Goal: Use online tool/utility: Utilize a website feature to perform a specific function

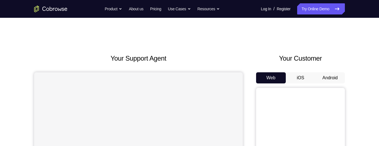
click at [332, 72] on button "Android" at bounding box center [330, 77] width 30 height 11
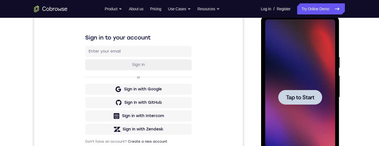
scroll to position [96, 0]
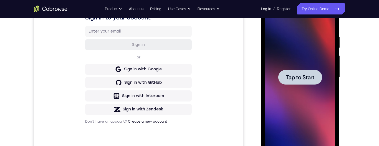
click at [311, 83] on div at bounding box center [300, 77] width 44 height 15
click at [314, 77] on span "Tap to Start" at bounding box center [300, 77] width 28 height 6
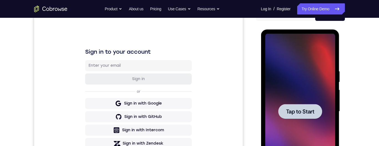
scroll to position [62, 0]
click at [370, 58] on div "Your Support Agent Your Customer Web iOS Android Next Steps We’d be happy to gi…" at bounding box center [189, 139] width 379 height 366
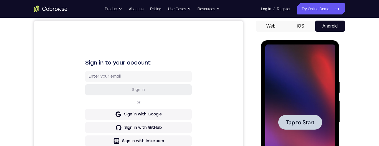
scroll to position [52, 0]
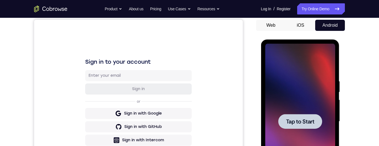
click at [305, 125] on div at bounding box center [300, 121] width 44 height 15
click at [303, 121] on span "Tap to Start" at bounding box center [300, 121] width 28 height 6
click at [331, 30] on button "Android" at bounding box center [330, 25] width 30 height 11
click at [334, 23] on button "Android" at bounding box center [330, 25] width 30 height 11
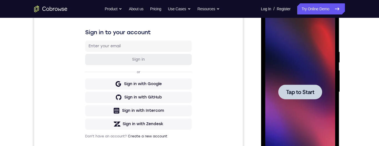
click at [304, 93] on span "Tap to Start" at bounding box center [300, 92] width 28 height 6
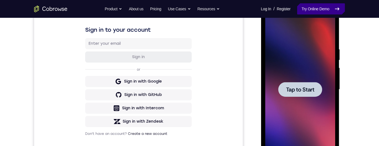
click at [328, 10] on link "Try Online Demo" at bounding box center [321, 8] width 48 height 11
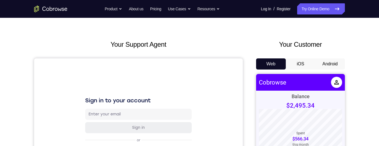
click at [336, 65] on button "Android" at bounding box center [330, 63] width 30 height 11
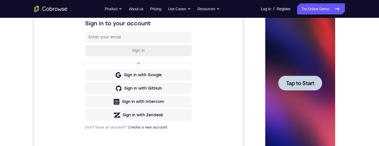
click at [312, 82] on span "Tap to Start" at bounding box center [300, 83] width 28 height 6
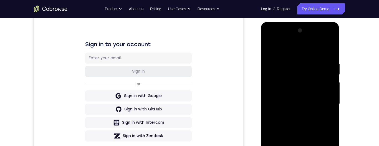
scroll to position [121, 0]
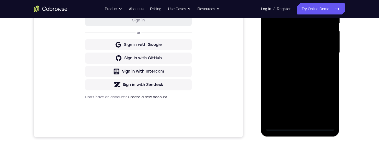
click at [303, 128] on div at bounding box center [300, 52] width 70 height 155
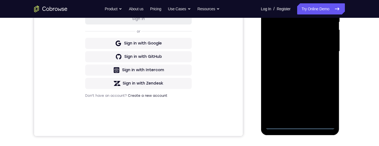
scroll to position [115, 0]
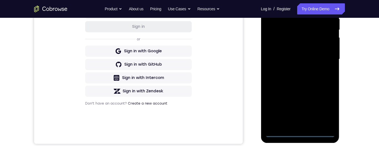
click at [329, 113] on div at bounding box center [300, 58] width 70 height 155
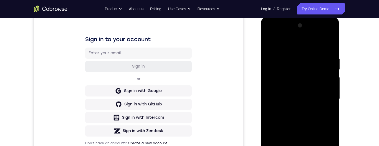
scroll to position [55, 0]
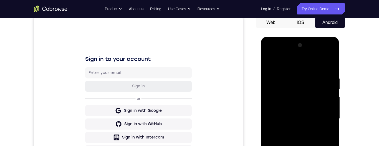
click at [321, 67] on div at bounding box center [300, 118] width 70 height 155
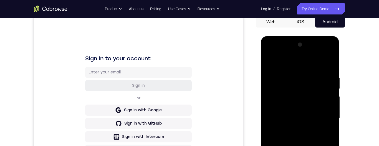
click at [327, 115] on div at bounding box center [300, 117] width 70 height 155
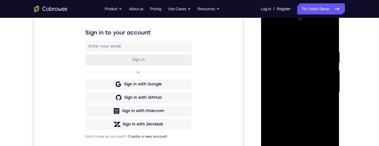
scroll to position [111, 0]
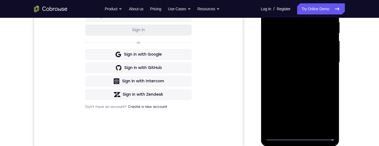
click at [296, 129] on div at bounding box center [300, 62] width 70 height 155
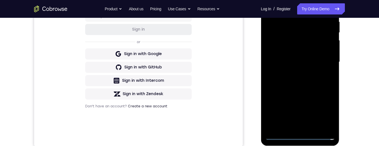
click at [314, 56] on div at bounding box center [300, 61] width 70 height 155
click at [313, 47] on div at bounding box center [300, 61] width 70 height 155
click at [310, 61] on div at bounding box center [300, 61] width 70 height 155
click at [311, 81] on div at bounding box center [300, 61] width 70 height 155
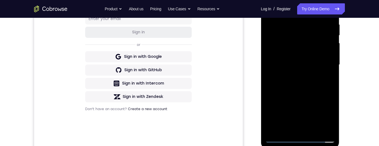
scroll to position [118, 0]
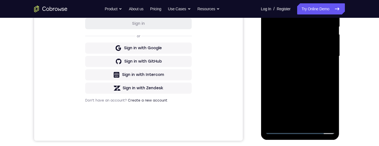
click at [317, 83] on div at bounding box center [300, 55] width 70 height 155
click at [315, 121] on div at bounding box center [300, 55] width 70 height 155
click at [315, 83] on div at bounding box center [300, 55] width 70 height 155
click at [319, 45] on div at bounding box center [300, 55] width 70 height 155
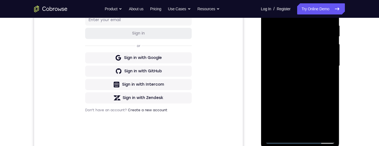
scroll to position [116, 0]
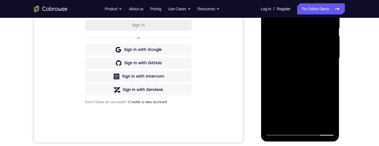
click at [282, 131] on div at bounding box center [300, 57] width 70 height 155
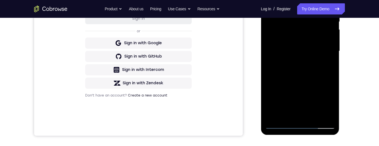
scroll to position [129, 0]
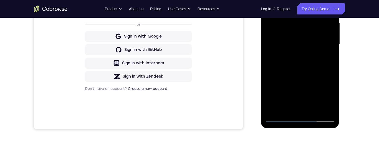
click at [318, 95] on div at bounding box center [300, 44] width 70 height 155
click at [305, 108] on div at bounding box center [300, 44] width 70 height 155
click at [331, 98] on div at bounding box center [300, 44] width 70 height 155
click at [265, 29] on div at bounding box center [300, 44] width 70 height 155
click at [305, 110] on div at bounding box center [300, 44] width 70 height 155
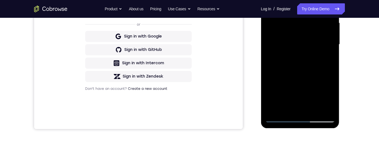
click at [271, 110] on div at bounding box center [300, 44] width 70 height 155
click at [322, 101] on div at bounding box center [300, 44] width 70 height 155
click at [329, 58] on div at bounding box center [300, 44] width 70 height 155
click at [278, 119] on div at bounding box center [300, 44] width 70 height 155
click at [281, 118] on div at bounding box center [300, 44] width 70 height 155
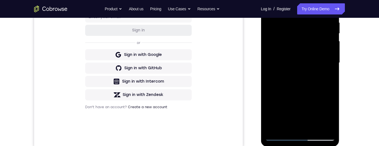
scroll to position [112, 0]
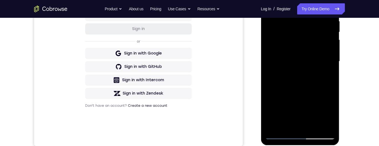
click at [318, 73] on div at bounding box center [300, 61] width 70 height 155
click at [293, 126] on div at bounding box center [300, 61] width 70 height 155
click at [326, 75] on div at bounding box center [300, 61] width 70 height 155
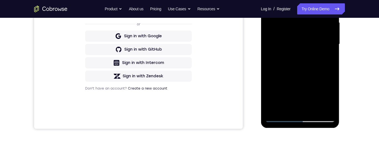
click at [281, 117] on div at bounding box center [300, 43] width 70 height 155
click at [278, 120] on div at bounding box center [300, 43] width 70 height 155
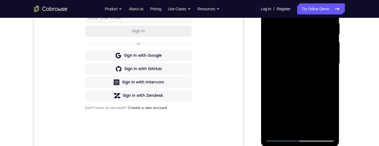
scroll to position [110, 0]
click at [313, 105] on div at bounding box center [300, 63] width 70 height 155
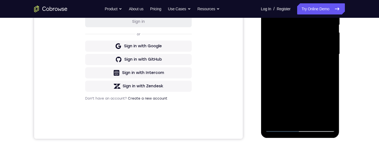
scroll to position [123, 0]
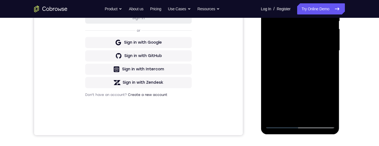
click at [296, 114] on div at bounding box center [300, 50] width 70 height 155
click at [328, 63] on div at bounding box center [300, 50] width 70 height 155
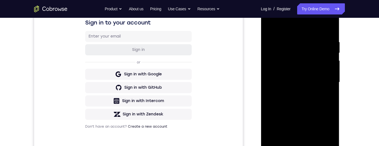
scroll to position [113, 0]
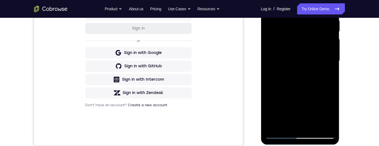
click at [281, 137] on div at bounding box center [300, 60] width 70 height 155
click at [282, 135] on div at bounding box center [300, 60] width 70 height 155
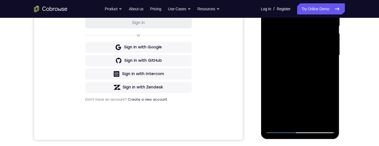
scroll to position [131, 0]
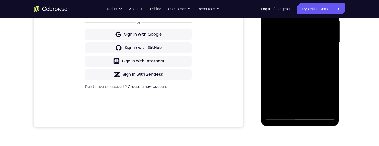
click at [314, 81] on div at bounding box center [300, 42] width 70 height 155
click at [297, 105] on div at bounding box center [300, 42] width 70 height 155
click at [329, 57] on div at bounding box center [300, 42] width 70 height 155
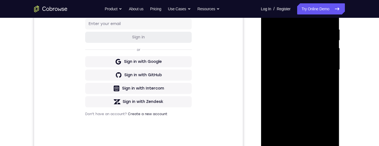
scroll to position [125, 0]
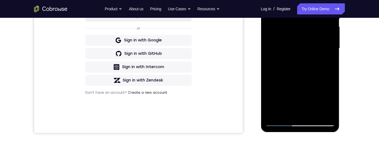
click at [275, 125] on div at bounding box center [300, 48] width 70 height 155
click at [280, 122] on div at bounding box center [300, 48] width 70 height 155
click at [312, 99] on div at bounding box center [300, 48] width 70 height 155
click at [327, 62] on div at bounding box center [300, 48] width 70 height 155
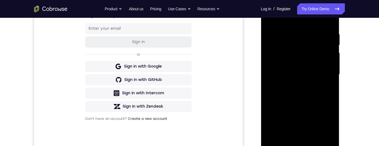
scroll to position [126, 0]
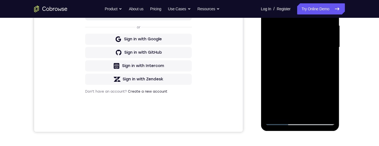
click at [280, 118] on div at bounding box center [300, 46] width 70 height 155
click at [279, 122] on div at bounding box center [300, 46] width 70 height 155
click at [281, 121] on div at bounding box center [300, 46] width 70 height 155
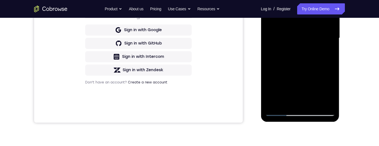
click at [317, 74] on div at bounding box center [300, 37] width 70 height 155
click at [299, 100] on div at bounding box center [300, 37] width 70 height 155
click at [327, 52] on div at bounding box center [300, 37] width 70 height 155
click at [281, 113] on div at bounding box center [300, 37] width 70 height 155
click at [283, 112] on div at bounding box center [300, 37] width 70 height 155
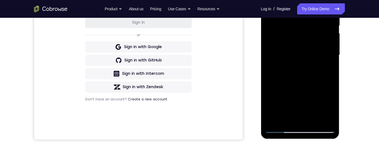
scroll to position [125, 0]
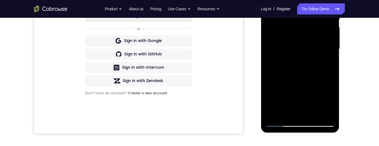
click at [281, 124] on div at bounding box center [300, 48] width 70 height 155
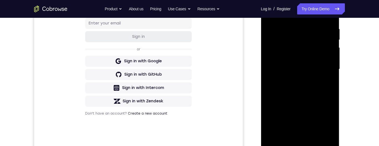
scroll to position [103, 0]
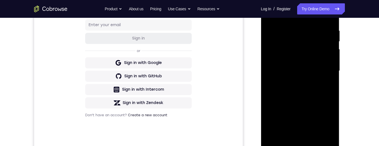
click at [293, 27] on div at bounding box center [300, 70] width 70 height 155
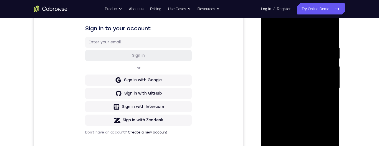
scroll to position [85, 0]
click at [324, 111] on div at bounding box center [300, 88] width 70 height 155
click at [322, 116] on div at bounding box center [300, 88] width 70 height 155
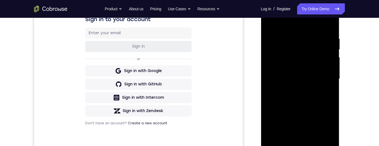
scroll to position [96, 0]
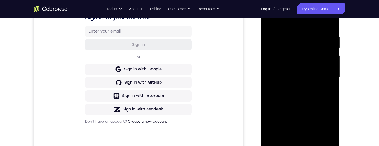
click at [321, 103] on div at bounding box center [300, 76] width 70 height 155
click at [322, 100] on div at bounding box center [300, 76] width 70 height 155
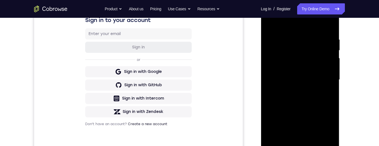
scroll to position [94, 0]
click at [322, 110] on div at bounding box center [300, 79] width 70 height 155
click at [330, 25] on div at bounding box center [300, 79] width 70 height 155
click at [333, 28] on div at bounding box center [300, 79] width 70 height 155
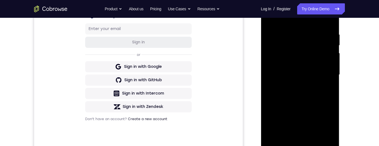
scroll to position [75, 0]
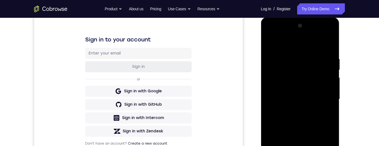
click at [331, 45] on div at bounding box center [300, 98] width 70 height 155
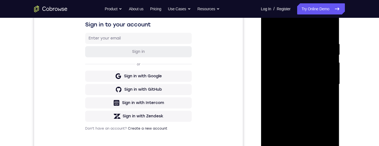
click at [330, 30] on div at bounding box center [300, 83] width 70 height 155
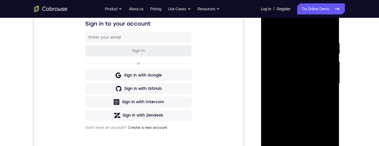
scroll to position [124, 0]
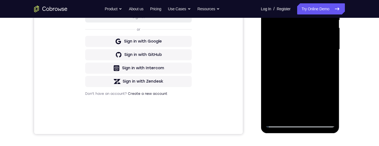
click at [283, 122] on div at bounding box center [300, 49] width 70 height 155
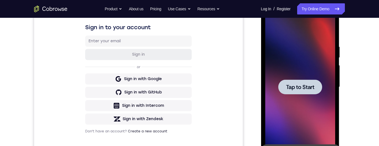
scroll to position [65, 0]
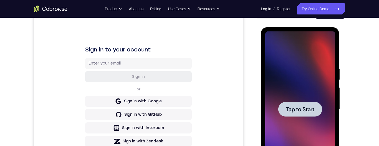
click at [313, 106] on span "Tap to Start" at bounding box center [300, 109] width 28 height 6
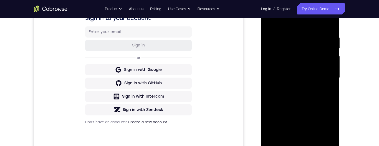
scroll to position [139, 0]
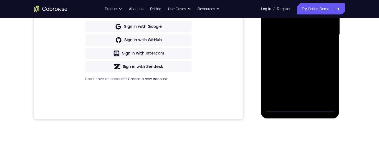
click at [302, 110] on div at bounding box center [300, 34] width 70 height 155
click at [329, 83] on div at bounding box center [300, 34] width 70 height 155
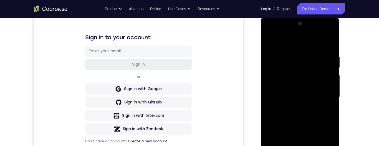
click at [312, 42] on div at bounding box center [300, 96] width 70 height 155
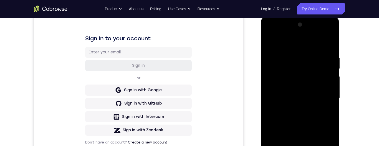
click at [329, 98] on div at bounding box center [300, 97] width 70 height 155
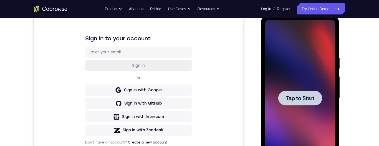
scroll to position [113, 0]
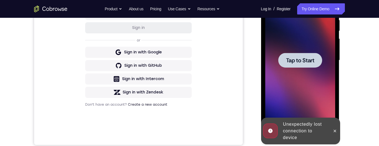
click at [337, 134] on div at bounding box center [334, 130] width 9 height 27
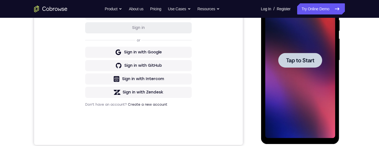
scroll to position [118, 0]
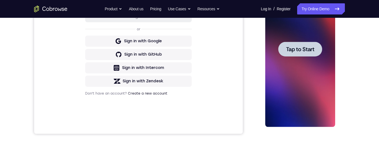
click at [313, 54] on div at bounding box center [300, 49] width 44 height 15
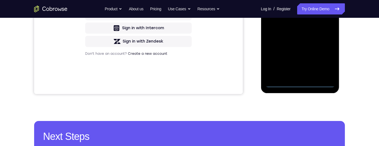
scroll to position [165, 0]
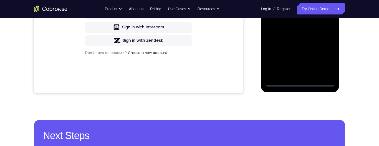
click at [298, 84] on div at bounding box center [300, 8] width 70 height 155
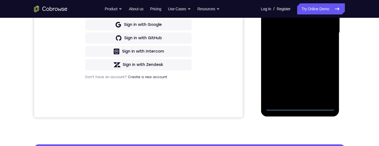
click at [329, 82] on div at bounding box center [300, 32] width 70 height 155
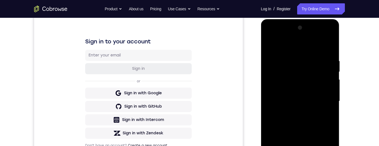
scroll to position [98, 0]
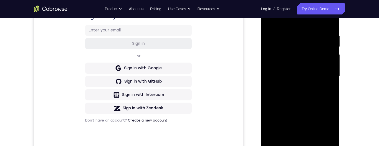
click at [309, 21] on div at bounding box center [300, 75] width 70 height 155
click at [324, 79] on div at bounding box center [300, 75] width 70 height 155
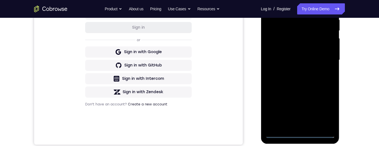
scroll to position [118, 0]
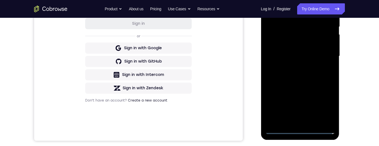
click at [297, 67] on div at bounding box center [300, 55] width 70 height 155
click at [321, 53] on div at bounding box center [300, 55] width 70 height 155
click at [321, 45] on div at bounding box center [300, 55] width 70 height 155
click at [304, 58] on div at bounding box center [300, 55] width 70 height 155
click at [308, 75] on div at bounding box center [300, 55] width 70 height 155
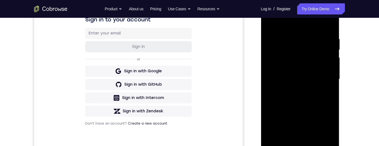
scroll to position [116, 0]
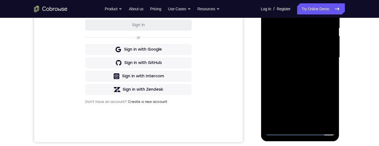
click at [320, 83] on div at bounding box center [300, 57] width 70 height 155
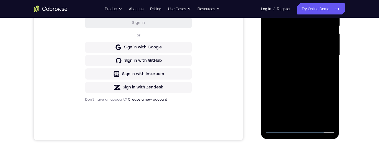
click at [315, 122] on div at bounding box center [300, 55] width 70 height 155
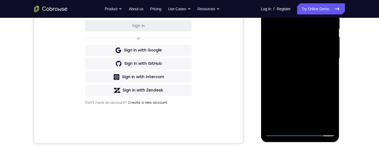
click at [310, 86] on div at bounding box center [300, 58] width 70 height 155
click at [315, 49] on div at bounding box center [300, 58] width 70 height 155
click at [299, 121] on div at bounding box center [300, 58] width 70 height 155
click at [288, 122] on div at bounding box center [300, 58] width 70 height 155
click at [294, 109] on div at bounding box center [300, 58] width 70 height 155
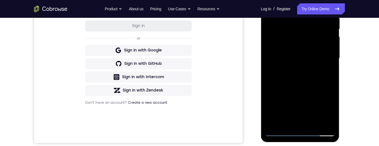
click at [329, 69] on div at bounding box center [300, 58] width 70 height 155
click at [283, 133] on div at bounding box center [300, 58] width 70 height 155
click at [284, 135] on div at bounding box center [300, 58] width 70 height 155
click at [282, 134] on div at bounding box center [300, 58] width 70 height 155
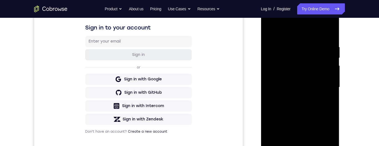
scroll to position [111, 0]
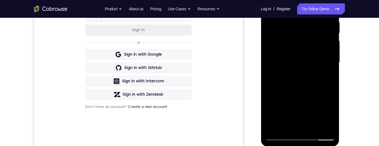
click at [294, 21] on div at bounding box center [300, 62] width 70 height 155
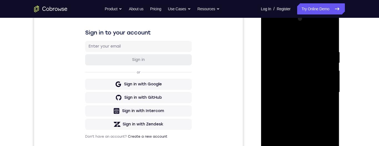
scroll to position [84, 0]
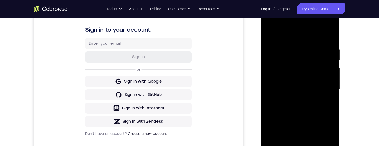
click at [327, 112] on div at bounding box center [300, 89] width 70 height 155
click at [325, 111] on div at bounding box center [300, 89] width 70 height 155
click at [322, 107] on div at bounding box center [300, 89] width 70 height 155
click at [326, 110] on div at bounding box center [300, 89] width 70 height 155
click at [321, 112] on div at bounding box center [300, 89] width 70 height 155
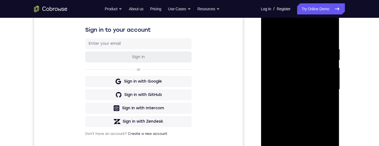
click at [322, 108] on div at bounding box center [300, 89] width 70 height 155
click at [327, 106] on div at bounding box center [300, 89] width 70 height 155
click at [326, 104] on div at bounding box center [300, 89] width 70 height 155
click at [322, 103] on div at bounding box center [300, 89] width 70 height 155
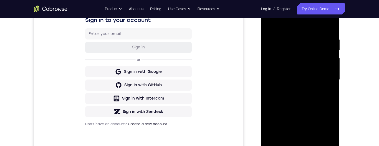
click at [321, 118] on div at bounding box center [300, 79] width 70 height 155
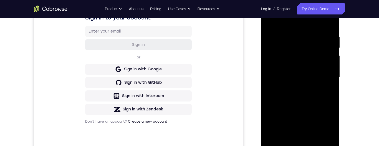
click at [325, 66] on div at bounding box center [300, 76] width 70 height 155
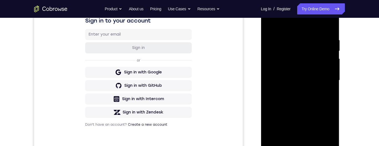
scroll to position [93, 0]
click at [325, 65] on div at bounding box center [300, 79] width 70 height 155
click at [326, 69] on div at bounding box center [300, 79] width 70 height 155
click at [323, 71] on div at bounding box center [300, 79] width 70 height 155
click at [320, 77] on div at bounding box center [300, 79] width 70 height 155
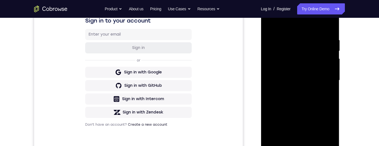
click at [327, 72] on div at bounding box center [300, 79] width 70 height 155
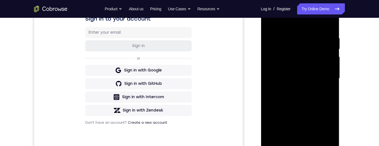
scroll to position [90, 0]
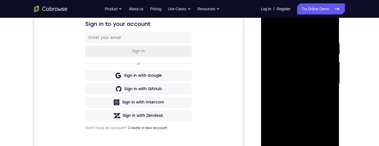
click at [319, 101] on div at bounding box center [300, 83] width 70 height 155
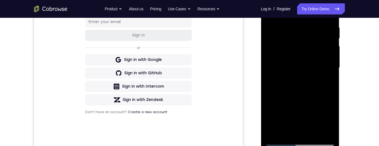
click at [359, 64] on div "Your Support Agent Your Customer Web iOS Android Next Steps We’d be happy to gi…" at bounding box center [189, 95] width 355 height 366
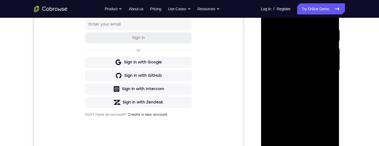
scroll to position [99, 0]
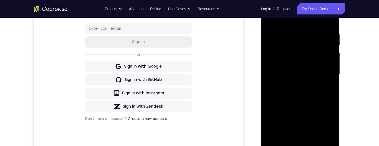
click at [319, 83] on div at bounding box center [300, 74] width 70 height 155
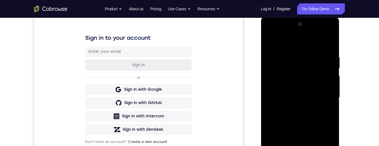
click at [328, 47] on div at bounding box center [300, 97] width 70 height 155
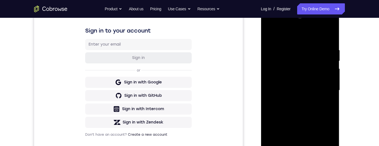
click at [297, 145] on div at bounding box center [300, 89] width 70 height 155
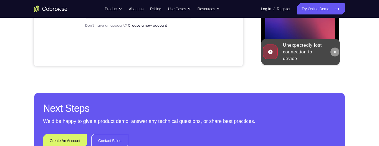
click at [337, 50] on button at bounding box center [334, 51] width 9 height 9
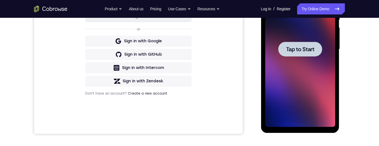
scroll to position [89, 0]
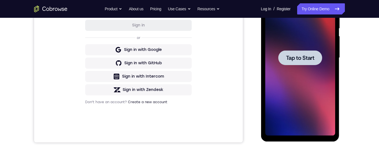
click at [306, 57] on span "Tap to Start" at bounding box center [300, 58] width 28 height 6
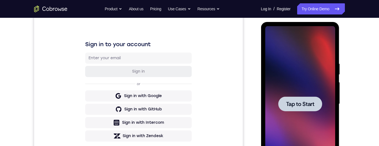
scroll to position [70, 0]
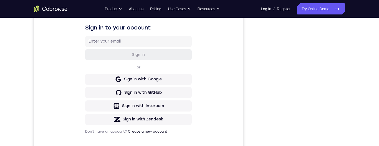
scroll to position [84, 0]
